Goal: Feedback & Contribution: Leave review/rating

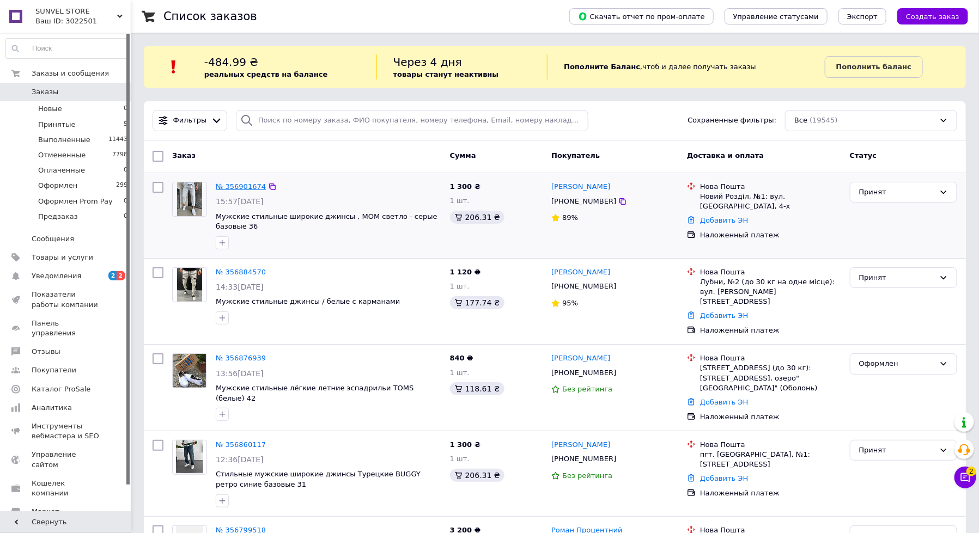
click at [238, 187] on link "№ 356901674" at bounding box center [241, 186] width 50 height 8
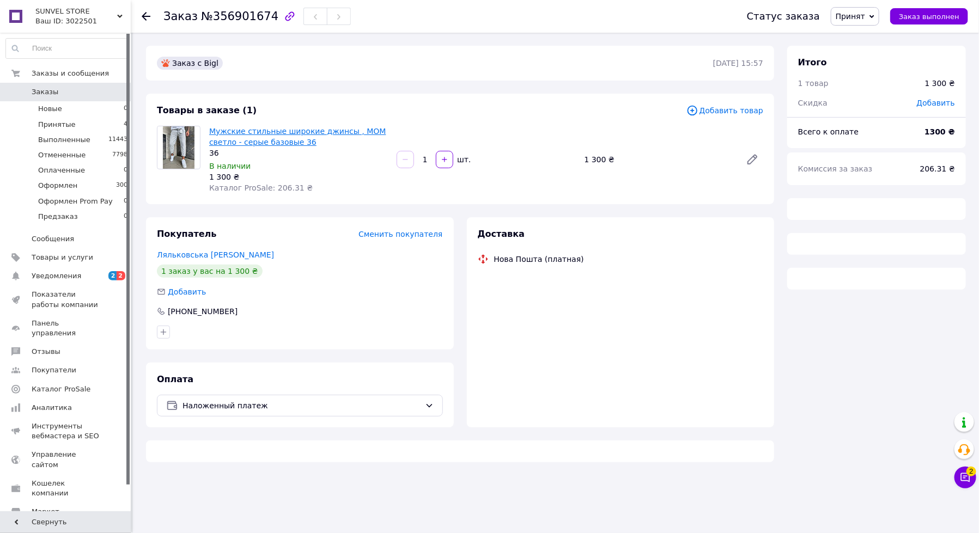
click at [273, 132] on link "Мужские стильные широкие джинсы , MOM светло - серые базовые 36" at bounding box center [297, 137] width 177 height 20
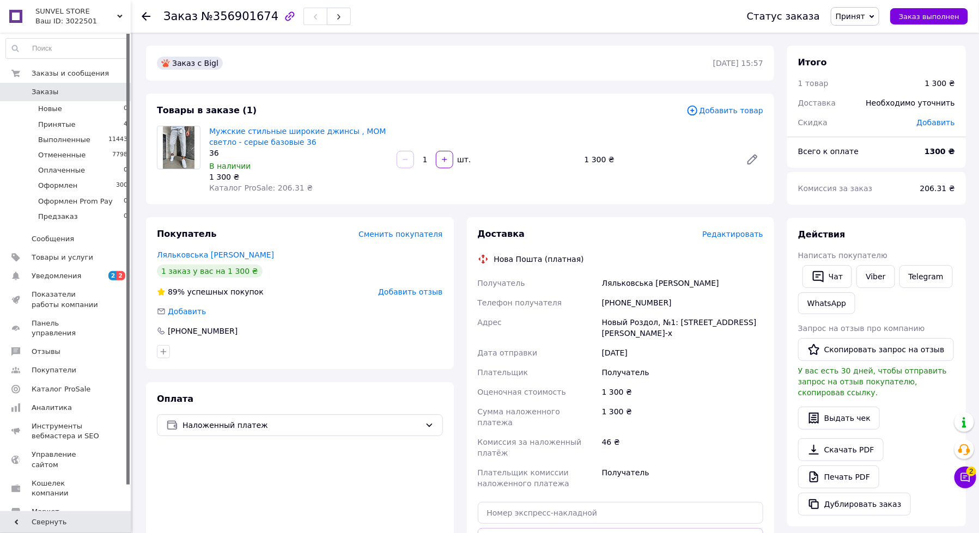
click at [83, 93] on span "Заказы" at bounding box center [66, 92] width 69 height 10
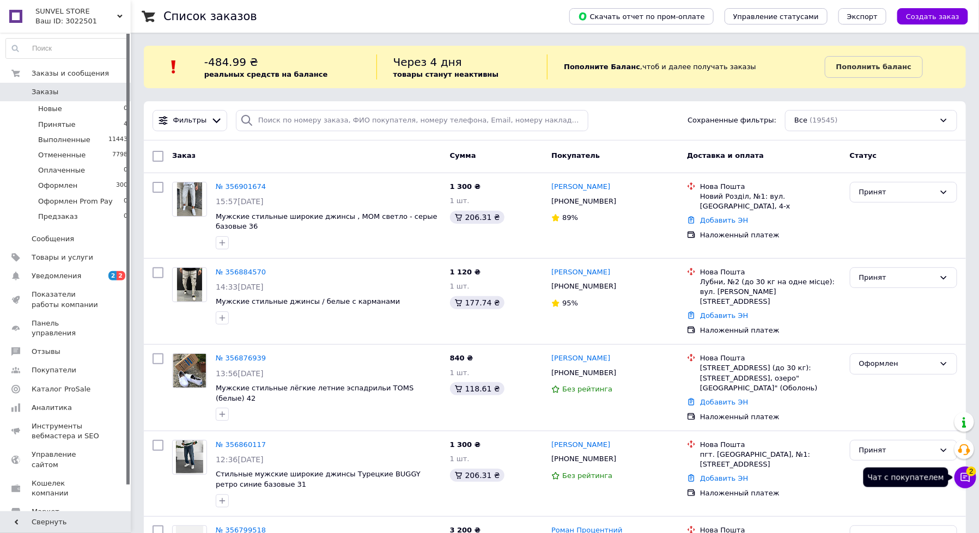
click at [967, 478] on icon at bounding box center [965, 477] width 11 height 11
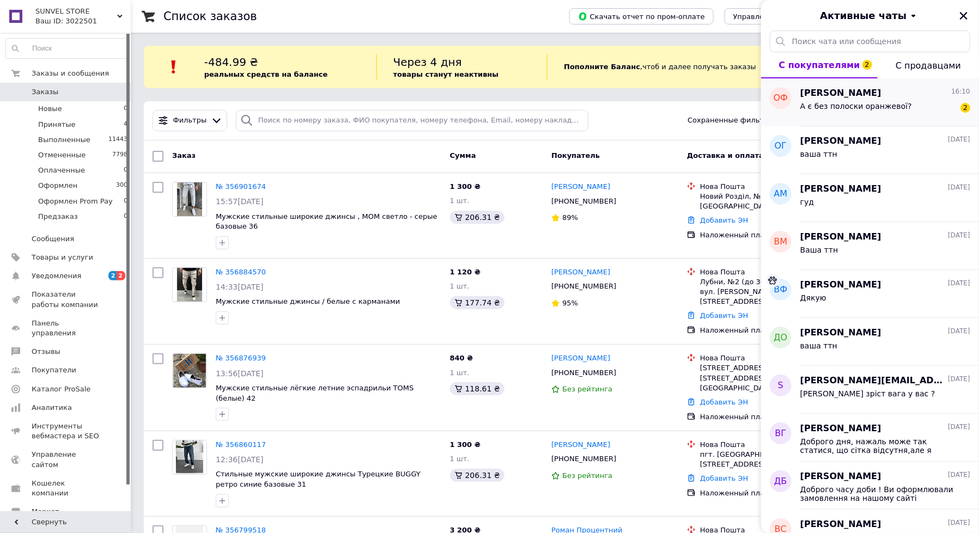
click at [934, 100] on div "А є без полоски оранжевої? 2" at bounding box center [885, 108] width 170 height 17
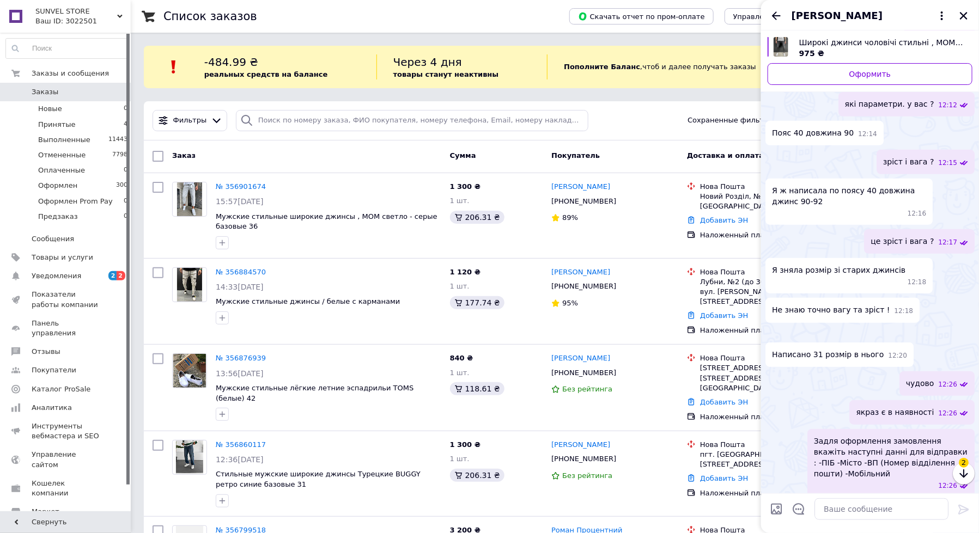
scroll to position [458, 0]
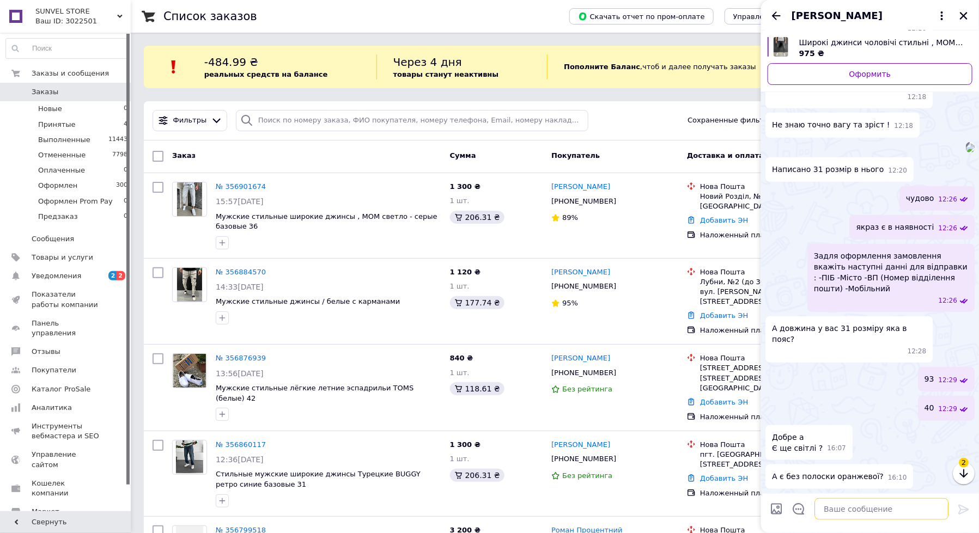
click at [863, 502] on textarea at bounding box center [881, 509] width 134 height 22
type textarea "немає"
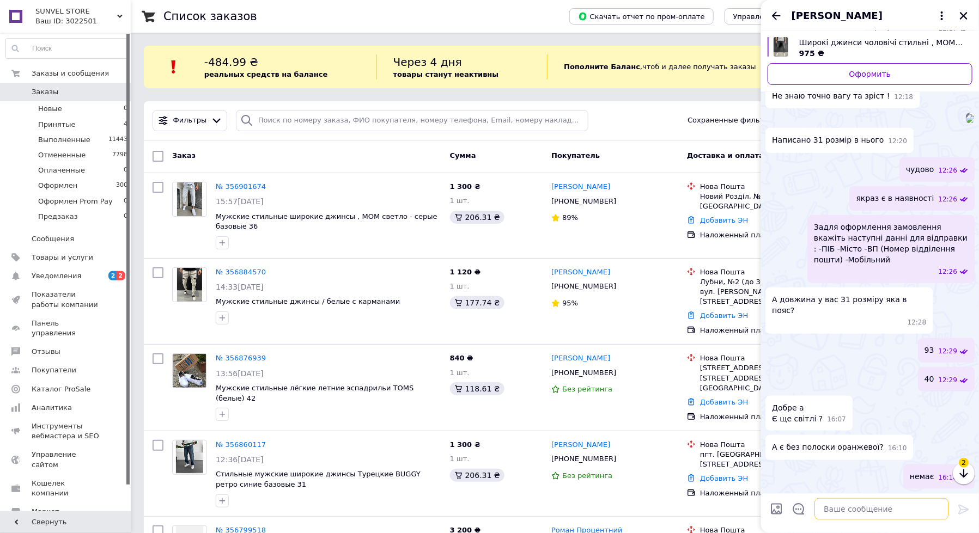
scroll to position [467, 0]
click at [772, 15] on icon "Назад" at bounding box center [775, 15] width 13 height 13
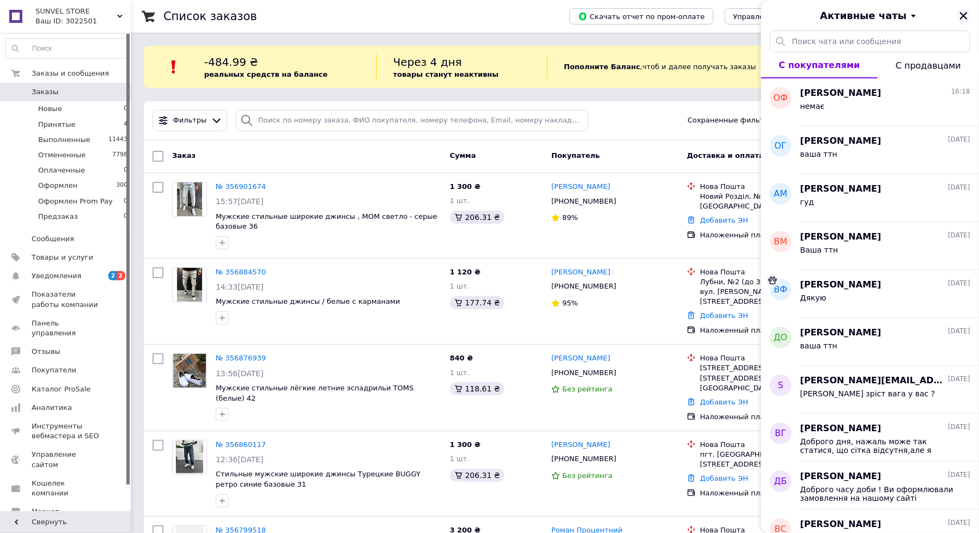
click at [964, 14] on icon "Закрыть" at bounding box center [964, 16] width 8 height 8
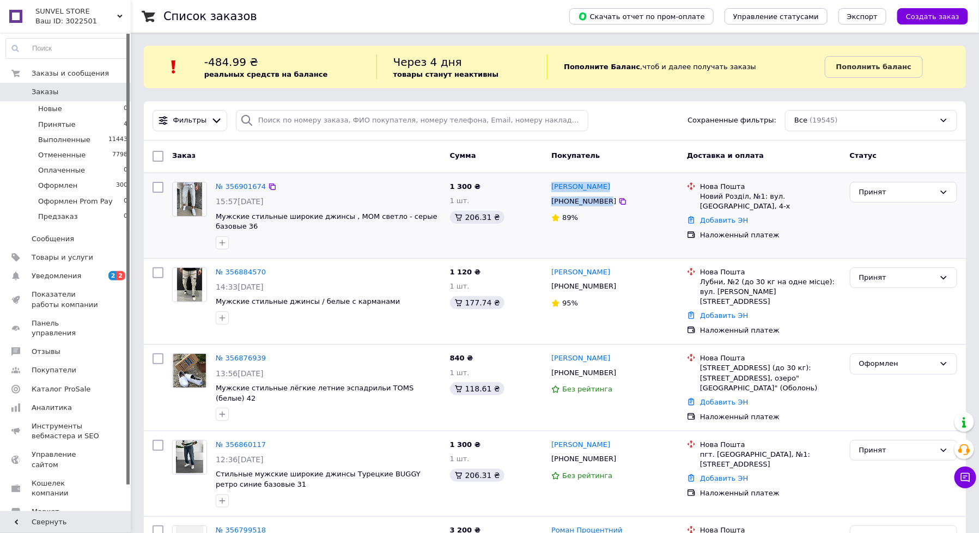
drag, startPoint x: 606, startPoint y: 203, endPoint x: 550, endPoint y: 188, distance: 57.9
click at [550, 188] on div "[PERSON_NAME] [PHONE_NUMBER] 89%" at bounding box center [615, 216] width 136 height 76
copy div "[PERSON_NAME] [PHONE_NUMBER]"
drag, startPoint x: 840, startPoint y: 197, endPoint x: 699, endPoint y: 193, distance: 141.6
click at [699, 193] on div "Нова Пошта [GEOGRAPHIC_DATA], №1: вул. [GEOGRAPHIC_DATA], 4-х" at bounding box center [770, 197] width 145 height 30
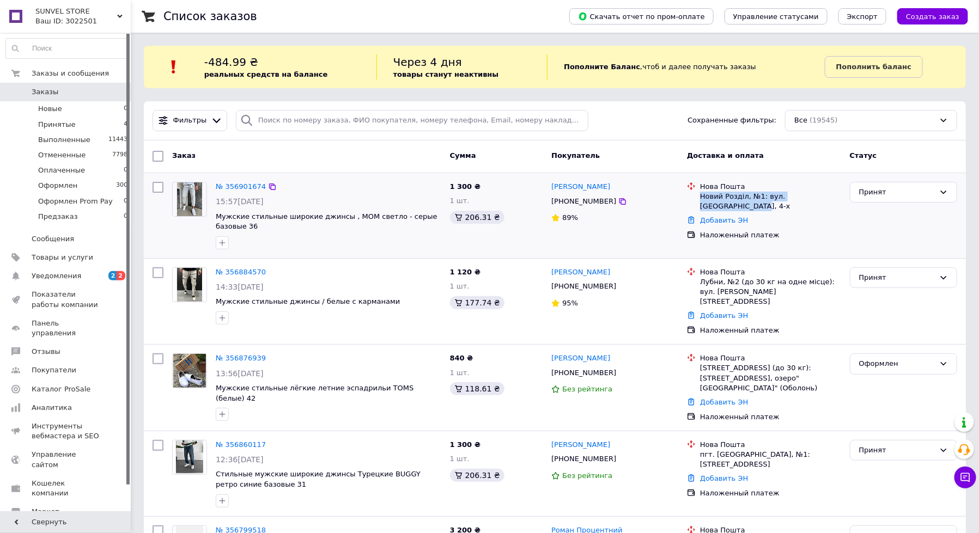
copy div "Новий Розділ, №1: вул. [GEOGRAPHIC_DATA], 4-х"
click at [884, 187] on div "Принят" at bounding box center [897, 192] width 76 height 11
click at [888, 266] on li "Оформлен" at bounding box center [903, 275] width 106 height 20
click at [101, 124] on li "Принятые 4" at bounding box center [67, 124] width 134 height 15
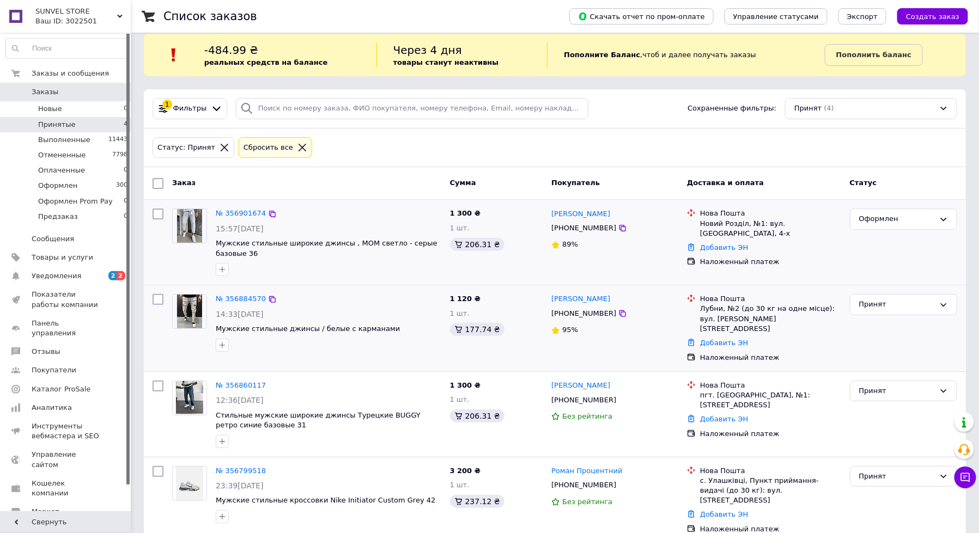
scroll to position [13, 0]
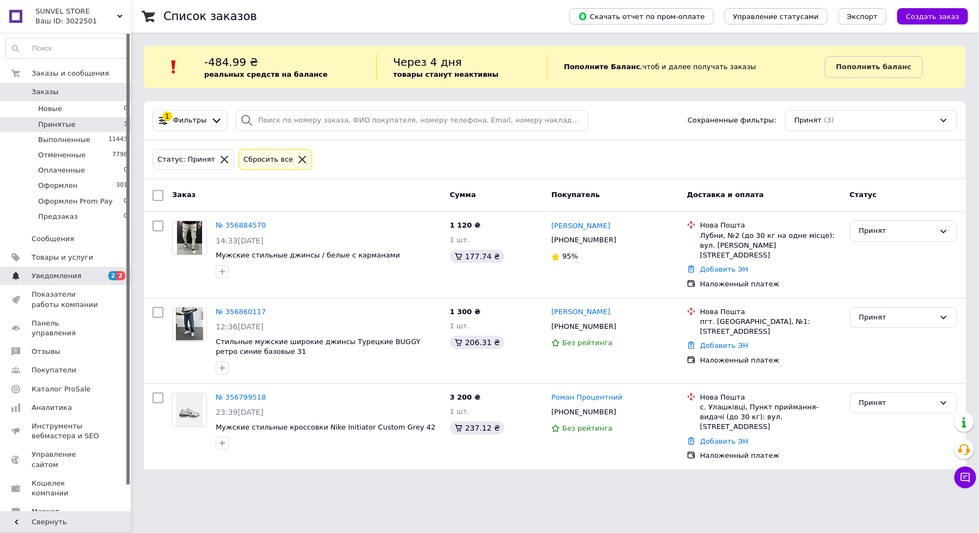
click at [71, 283] on link "Уведомления 2 2" at bounding box center [67, 276] width 134 height 19
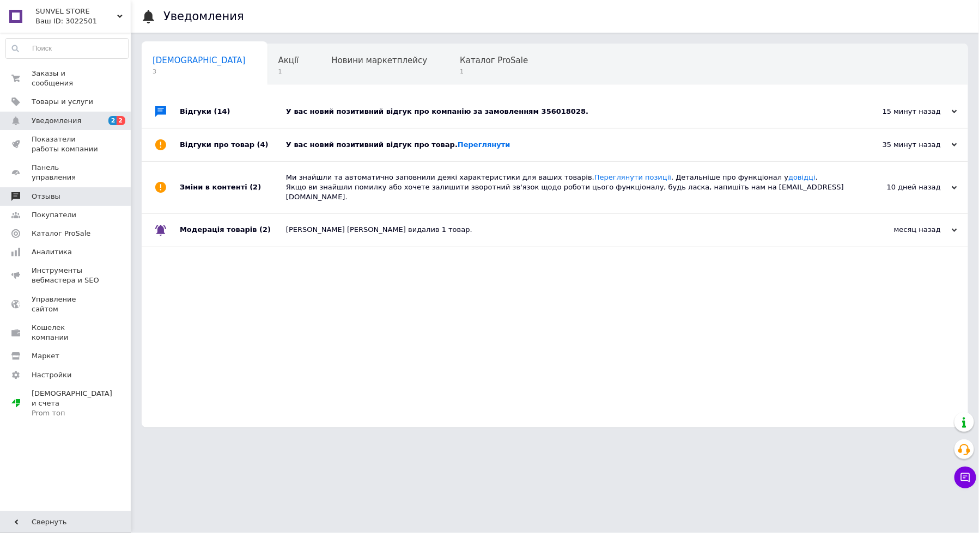
click at [90, 193] on link "Отзывы" at bounding box center [67, 196] width 134 height 19
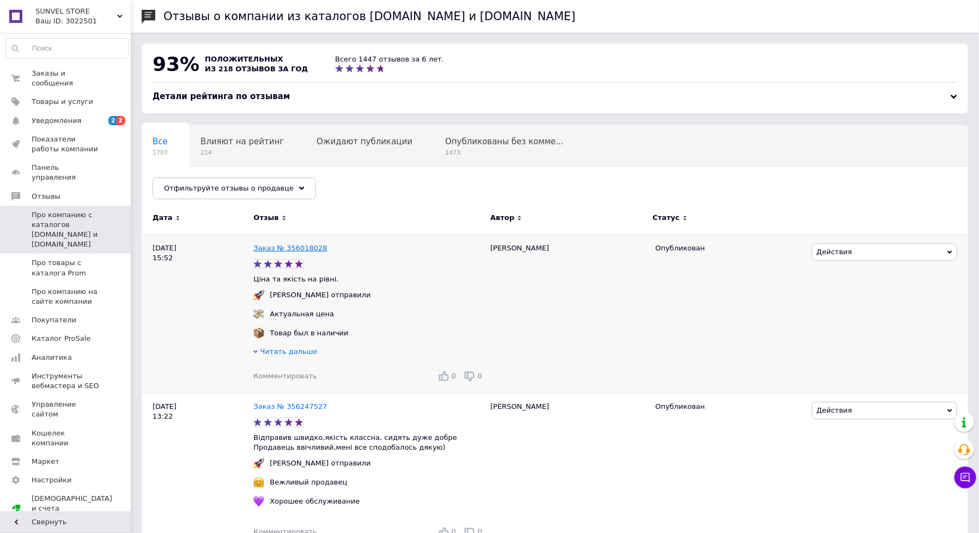
click at [277, 247] on link "Заказ № 356018028" at bounding box center [290, 248] width 74 height 8
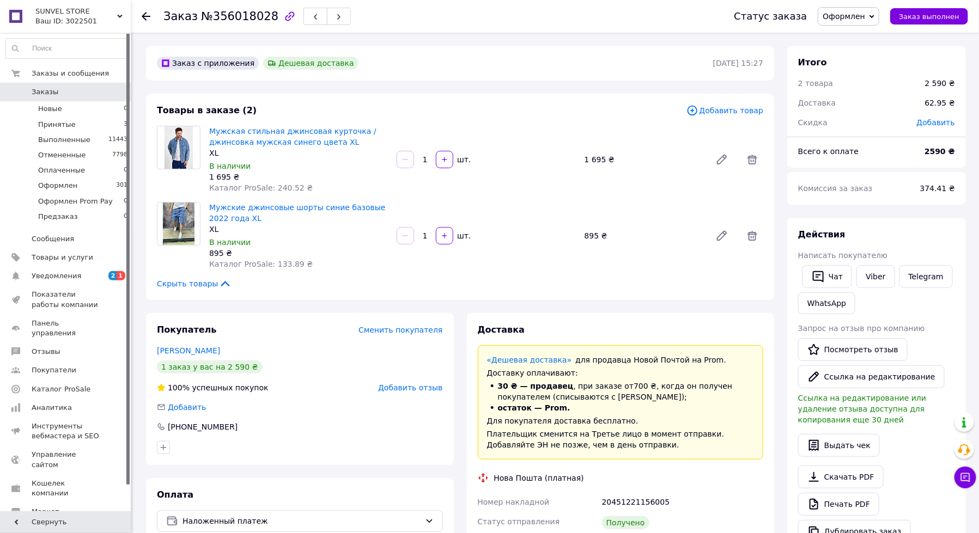
click at [861, 17] on span "Оформлен" at bounding box center [843, 16] width 42 height 9
click at [861, 52] on li "Выполнен" at bounding box center [860, 54] width 85 height 16
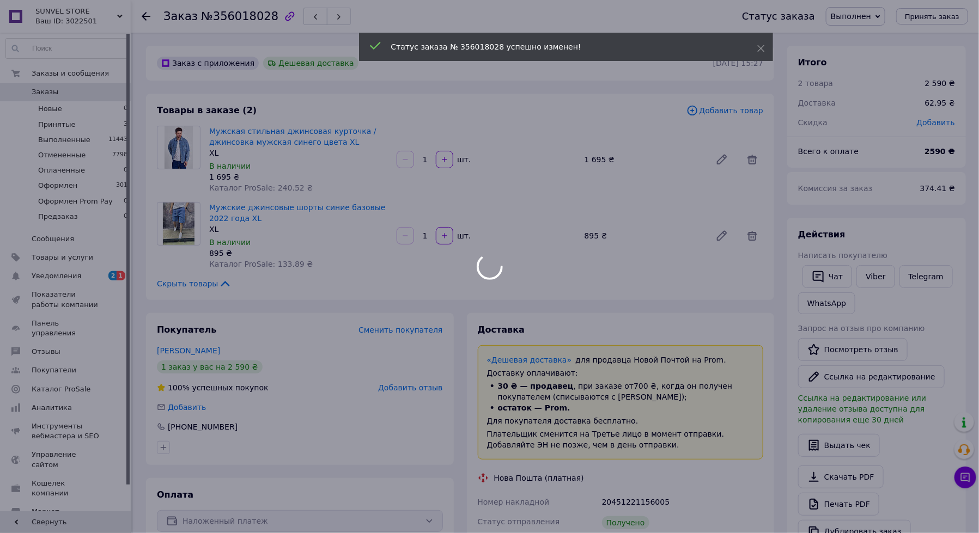
scroll to position [9, 0]
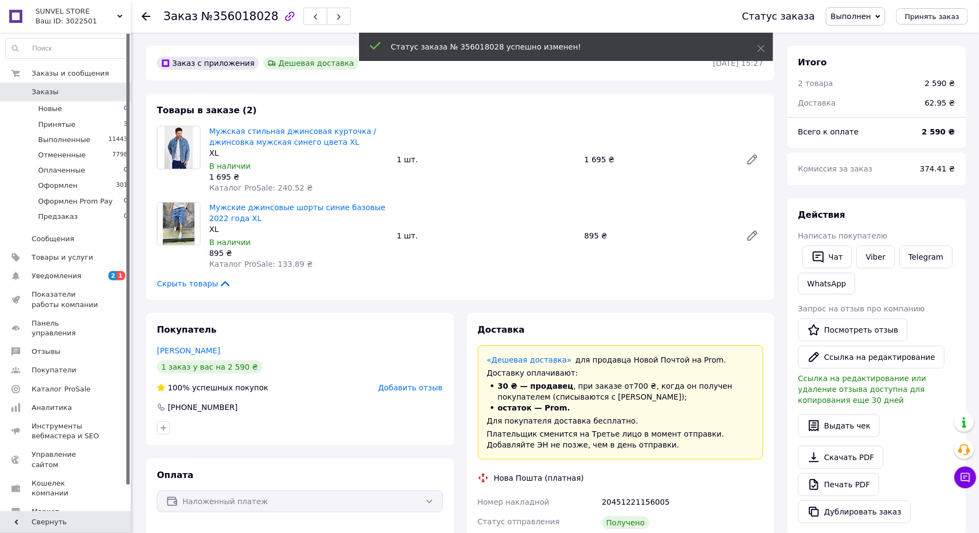
click at [58, 92] on span "Заказы" at bounding box center [66, 92] width 69 height 10
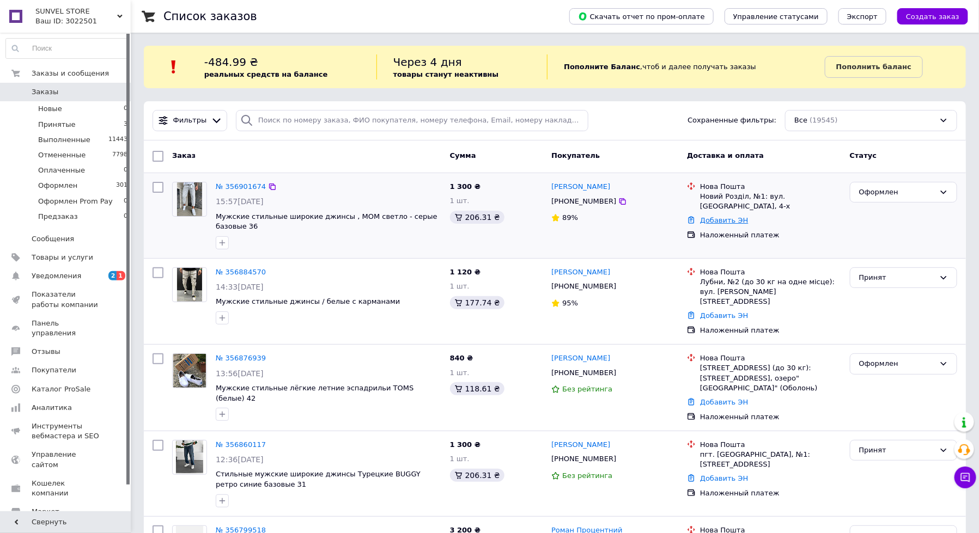
click at [711, 216] on link "Добавить ЭН" at bounding box center [724, 220] width 48 height 8
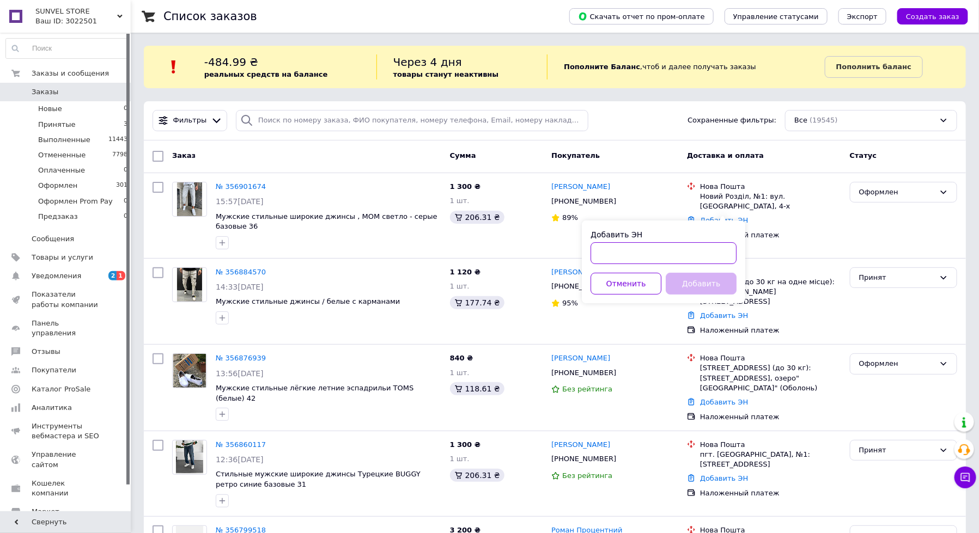
click at [694, 252] on input "Добавить ЭН" at bounding box center [663, 253] width 146 height 22
paste input "20451225239498"
type input "20451225239498"
click at [694, 273] on button "Добавить" at bounding box center [700, 284] width 71 height 22
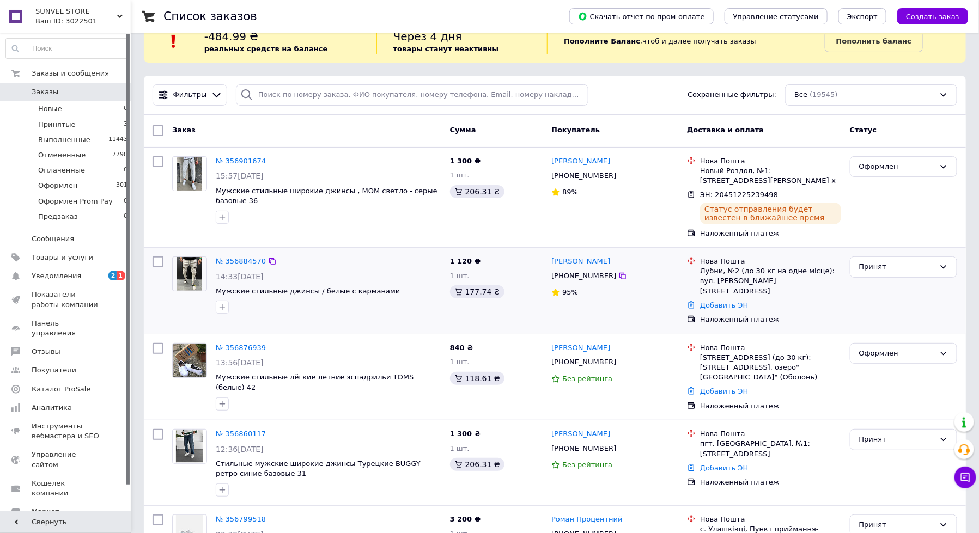
scroll to position [30, 0]
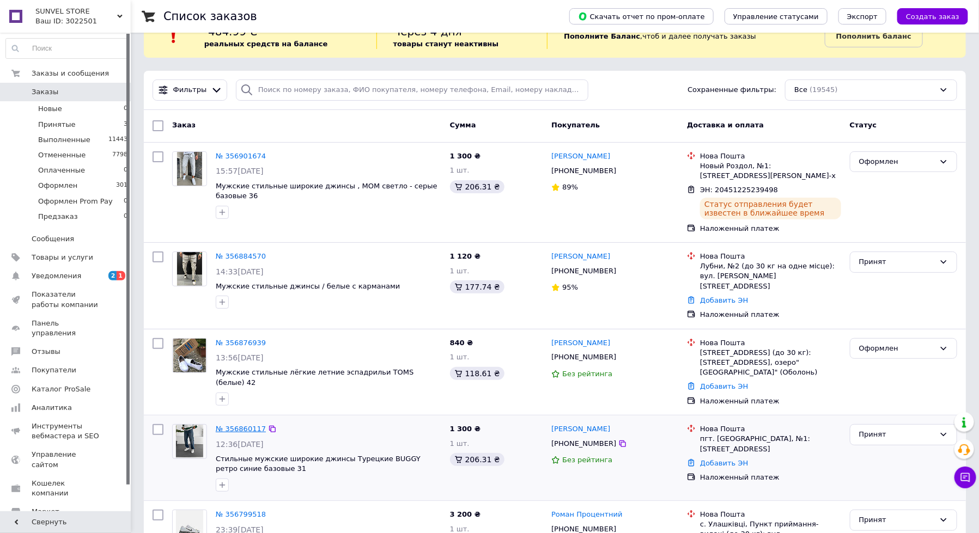
click at [241, 425] on link "№ 356860117" at bounding box center [241, 429] width 50 height 8
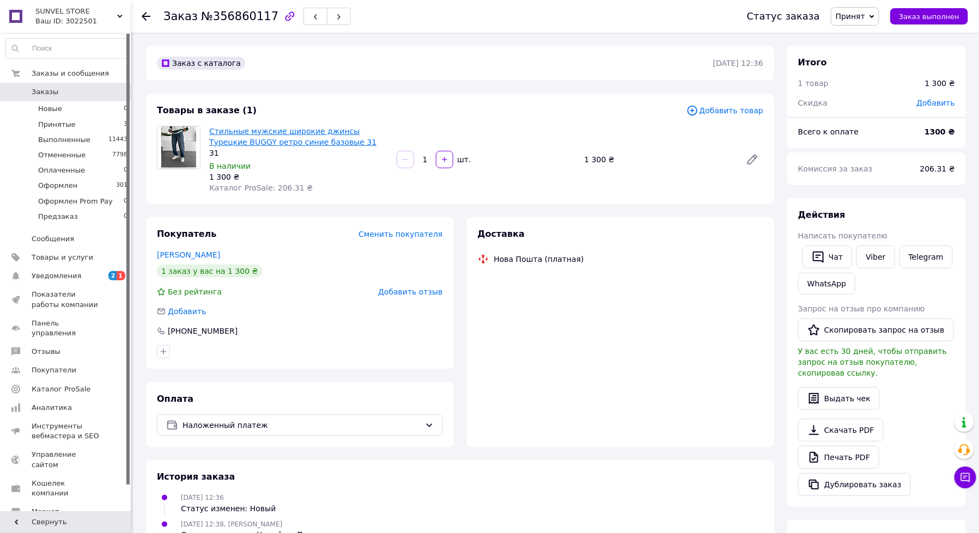
click at [272, 142] on link "Стильные мужские широкие джинсы Турецкие BUGGY ретро синие базовые 31" at bounding box center [292, 137] width 167 height 20
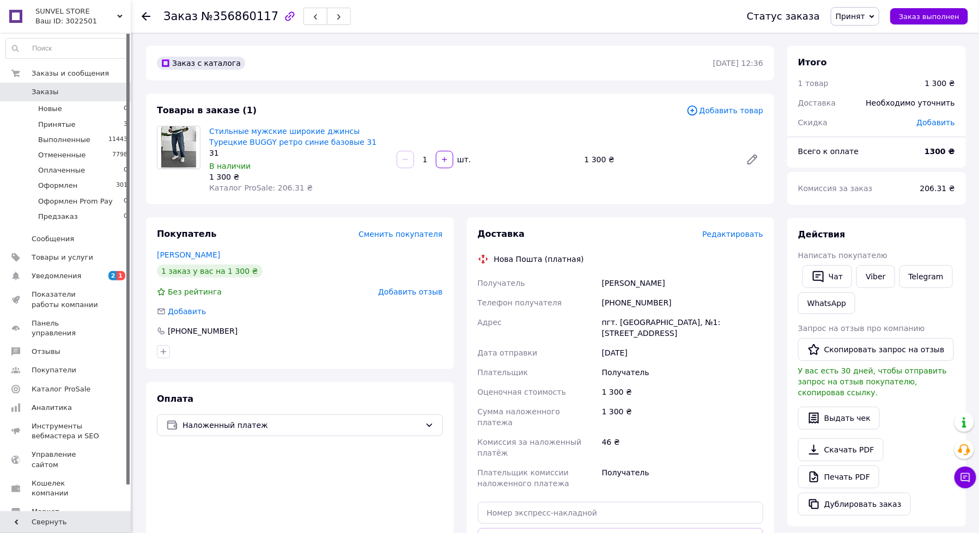
click at [873, 20] on span "Принят" at bounding box center [854, 16] width 48 height 19
click at [872, 54] on li "Отменен" at bounding box center [873, 54] width 85 height 16
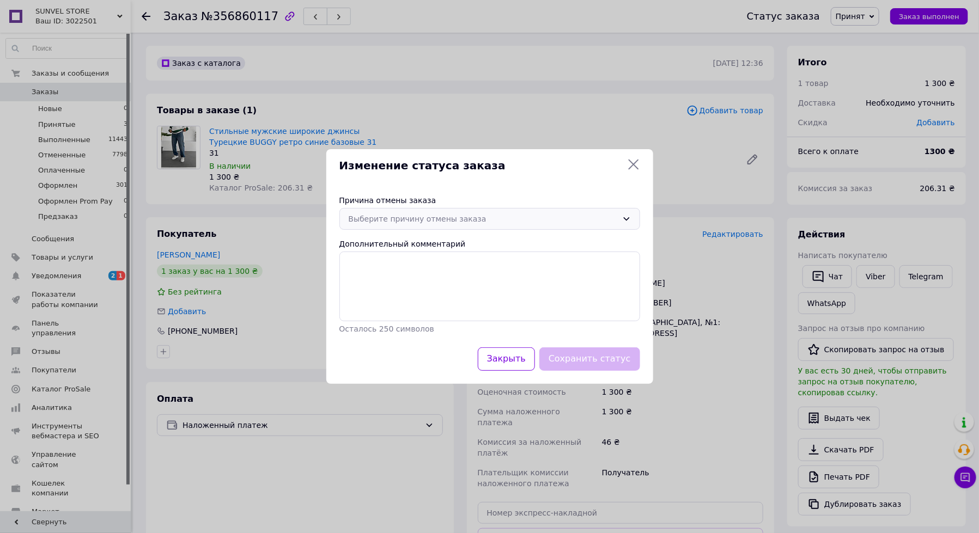
click at [399, 222] on div "Выберите причину отмены заказа" at bounding box center [483, 219] width 269 height 12
click at [416, 303] on li "Не получается дозвониться" at bounding box center [490, 304] width 300 height 21
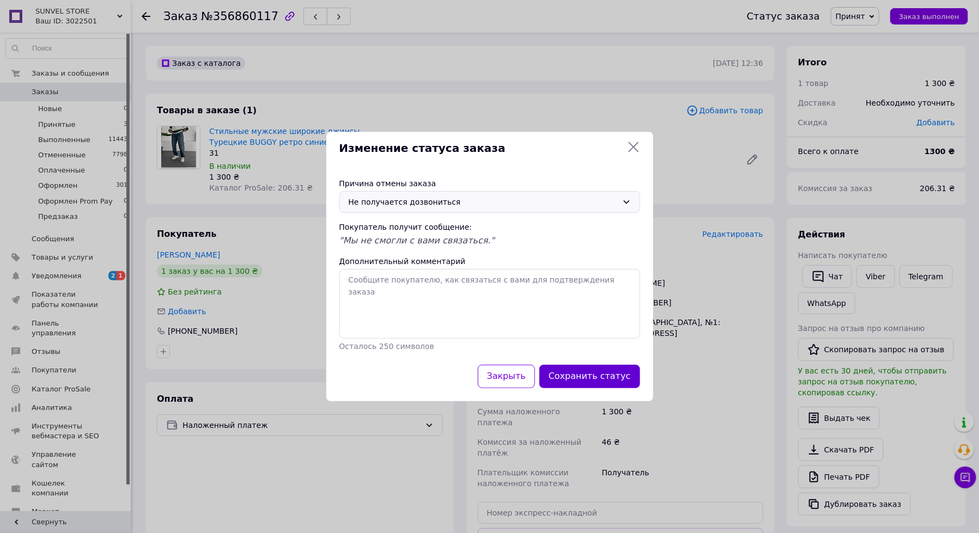
click at [564, 374] on button "Сохранить статус" at bounding box center [589, 376] width 101 height 23
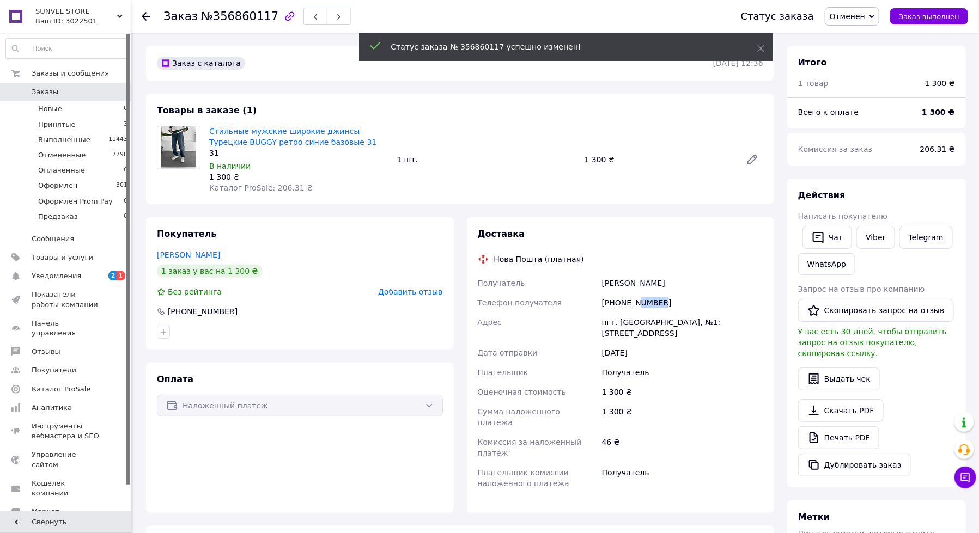
drag, startPoint x: 674, startPoint y: 302, endPoint x: 638, endPoint y: 302, distance: 35.4
click at [638, 302] on div "[PHONE_NUMBER]" at bounding box center [683, 303] width 166 height 20
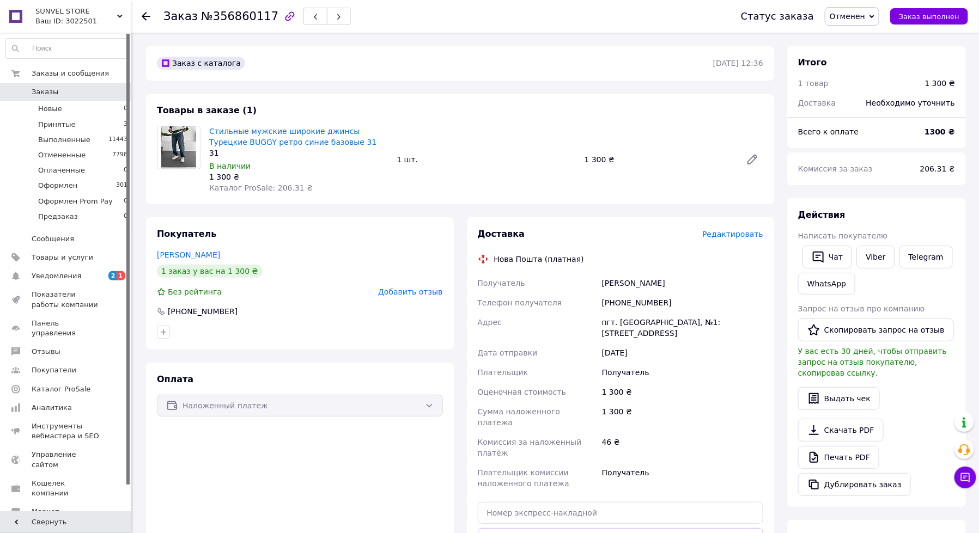
click at [620, 303] on div "[PHONE_NUMBER]" at bounding box center [683, 303] width 166 height 20
drag, startPoint x: 616, startPoint y: 302, endPoint x: 712, endPoint y: 302, distance: 95.8
click at [712, 302] on div "[PHONE_NUMBER]" at bounding box center [683, 303] width 166 height 20
copy div "0662342859"
click at [47, 89] on span "Заказы" at bounding box center [45, 92] width 27 height 10
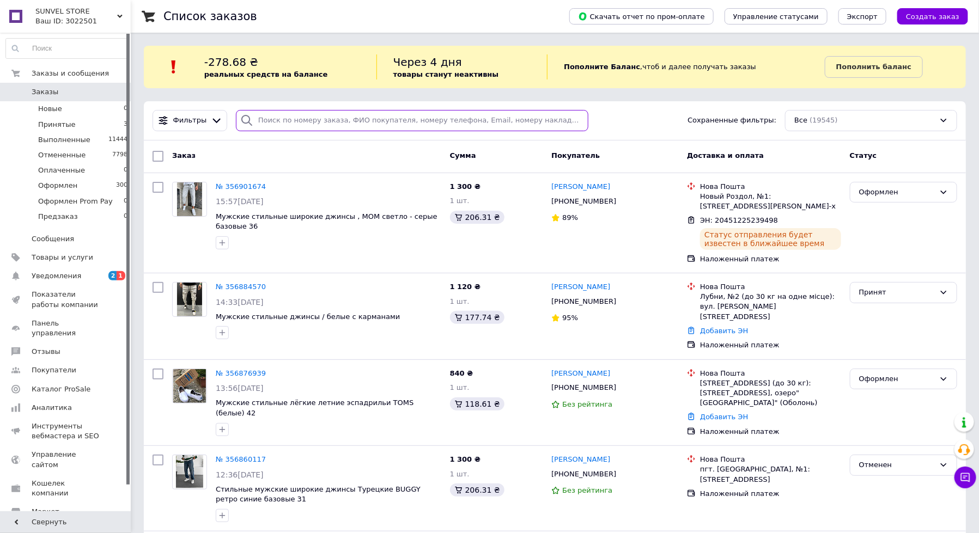
click at [283, 124] on input "search" at bounding box center [412, 120] width 353 height 21
paste input "0662342859"
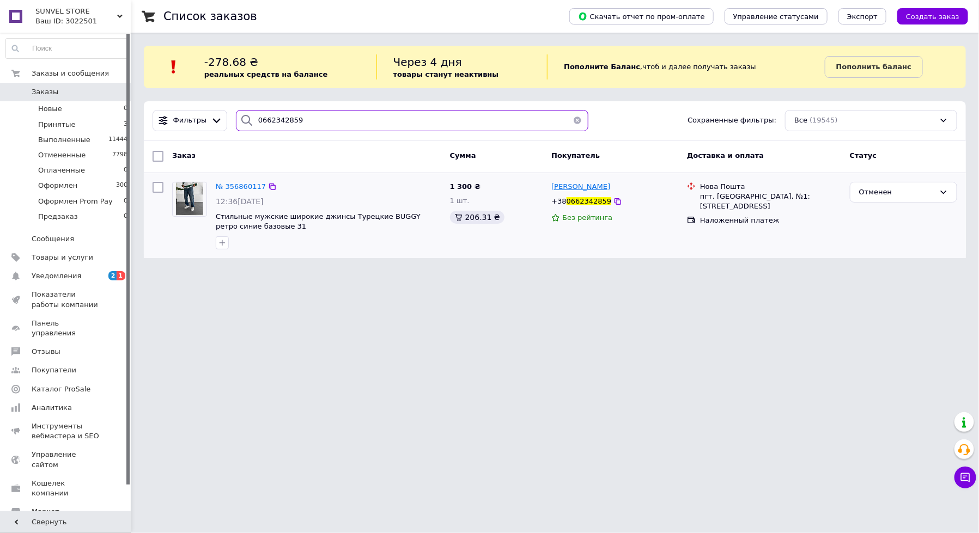
type input "0662342859"
click at [578, 188] on span "[PERSON_NAME]" at bounding box center [580, 186] width 59 height 8
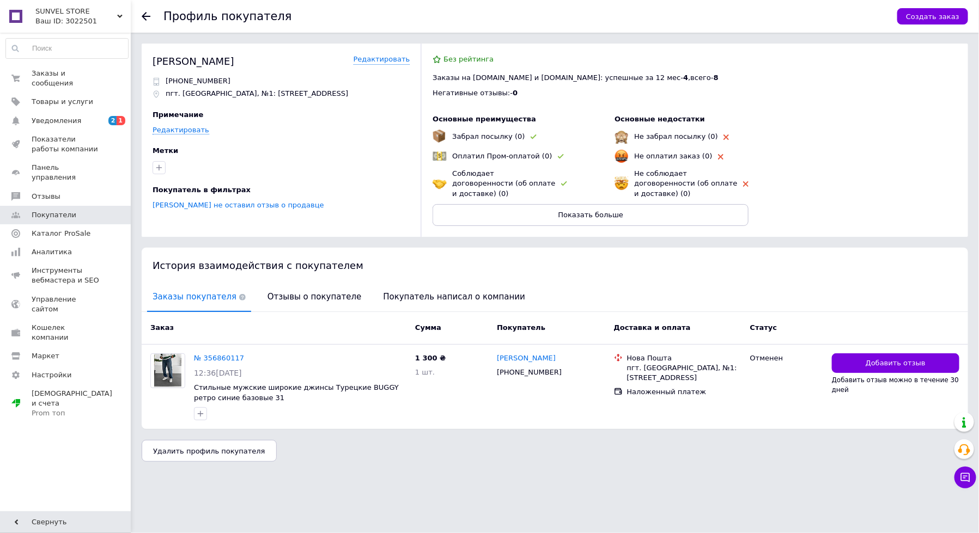
click at [249, 300] on div "Заказы покупателя Отзывы о покупателе Покупатель написал о компании" at bounding box center [555, 297] width 826 height 29
click at [262, 299] on span "Отзывы о покупателе" at bounding box center [314, 297] width 105 height 28
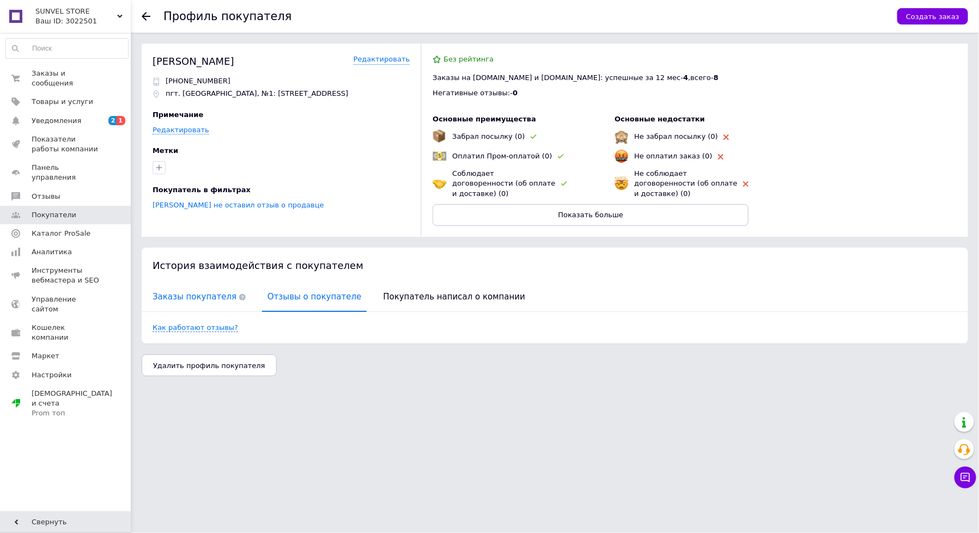
click at [204, 298] on span "Заказы покупателя" at bounding box center [199, 297] width 104 height 28
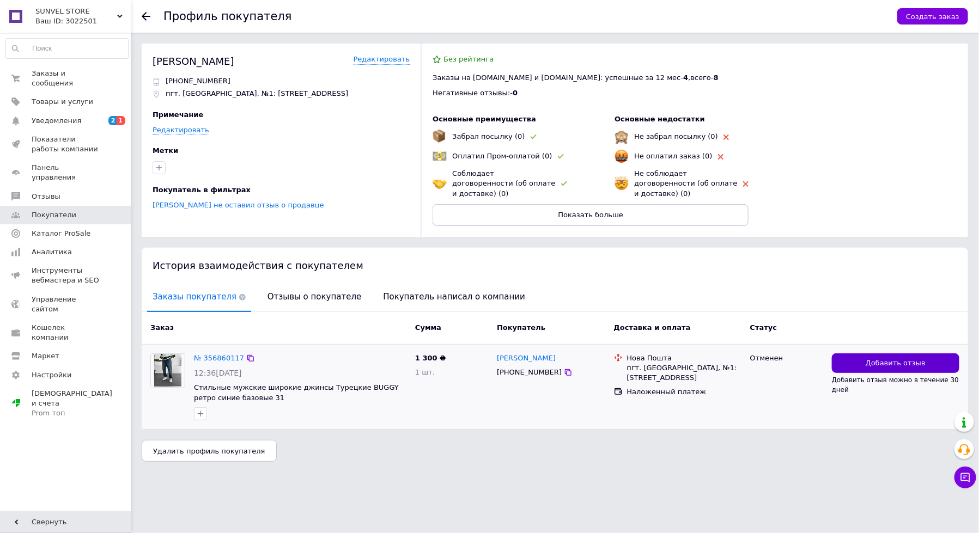
click at [842, 361] on button "Добавить отзыв" at bounding box center [895, 363] width 127 height 20
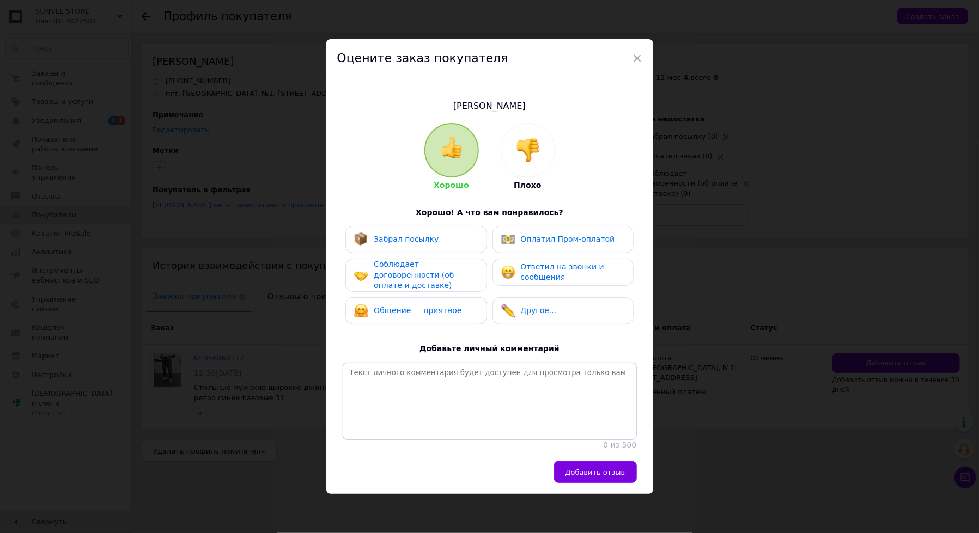
click at [518, 138] on img at bounding box center [528, 150] width 24 height 24
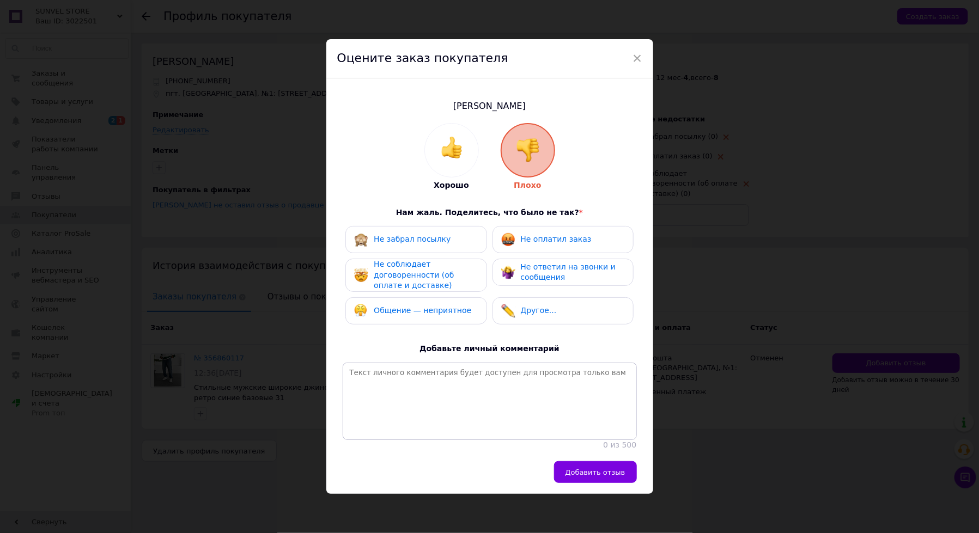
click at [578, 249] on div "Не оплатил заказ" at bounding box center [562, 239] width 141 height 27
click at [567, 267] on span "Не ответил на звонки и сообщения" at bounding box center [568, 272] width 95 height 20
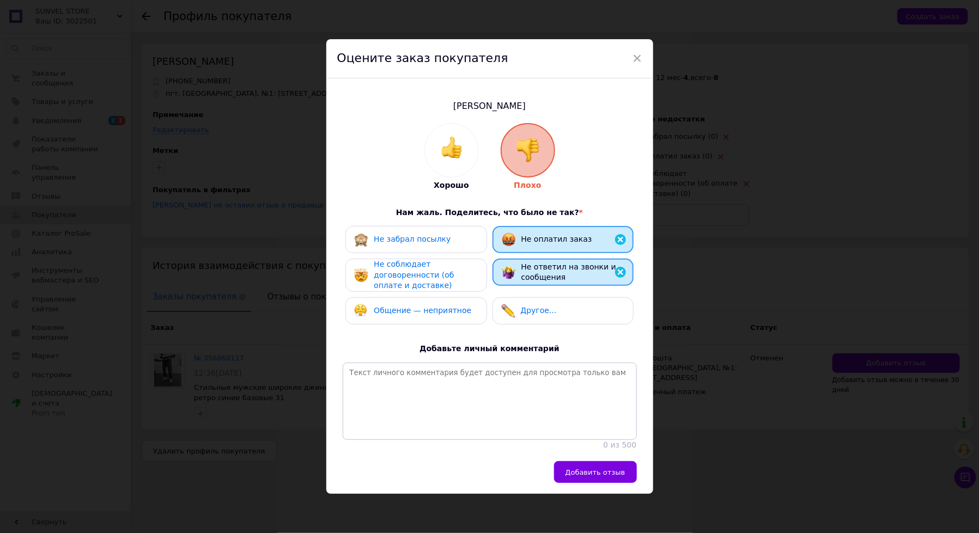
click at [430, 268] on div "Не соблюдает договоренности (об оплате и доставке)" at bounding box center [425, 275] width 103 height 32
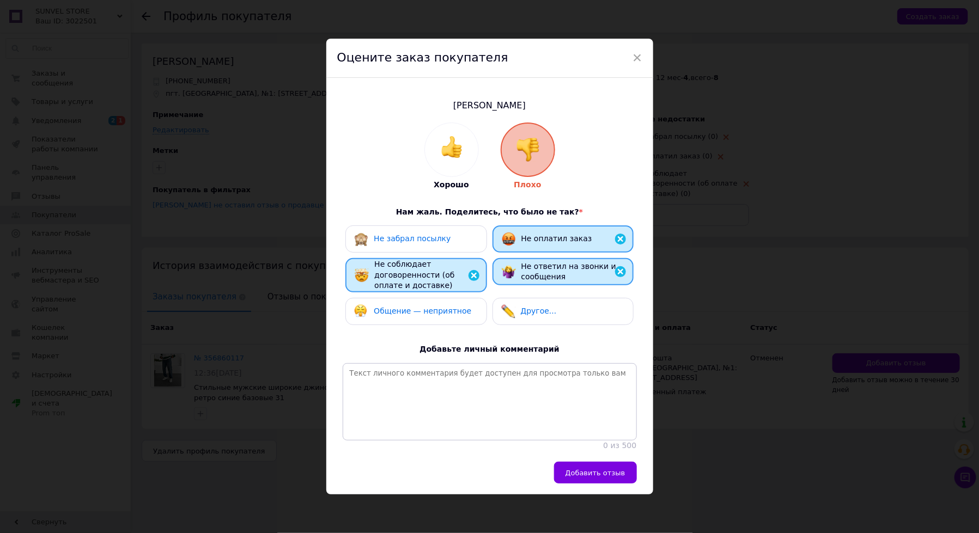
click at [430, 236] on span "Не забрал посылку" at bounding box center [412, 238] width 77 height 9
click at [441, 313] on span "Общение — неприятное" at bounding box center [422, 311] width 97 height 9
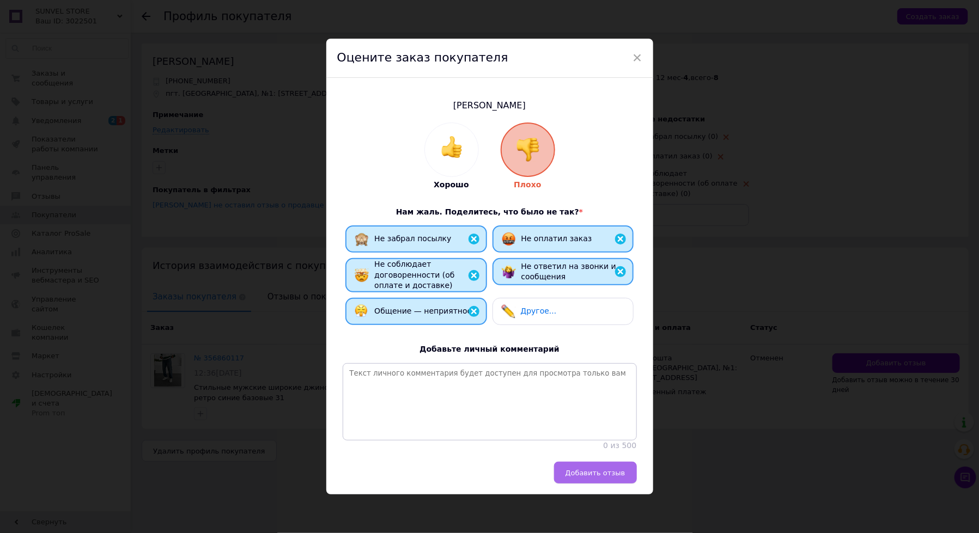
click at [580, 481] on button "Добавить отзыв" at bounding box center [595, 473] width 83 height 22
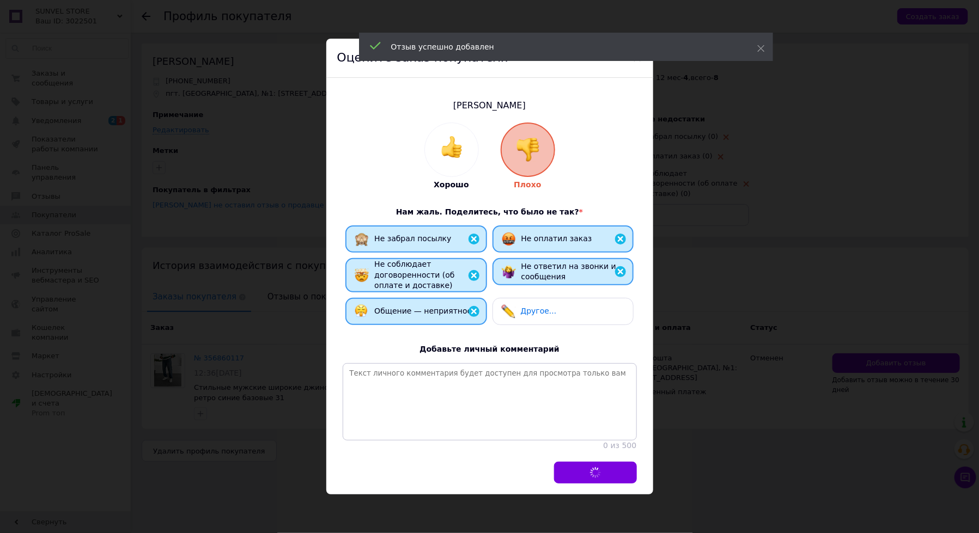
click at [72, 83] on div "× Оцените заказ покупателя Нечипоренко Виталий Хорошо Плохо Нам жаль. Поделитес…" at bounding box center [489, 266] width 979 height 533
